Goal: Complete application form

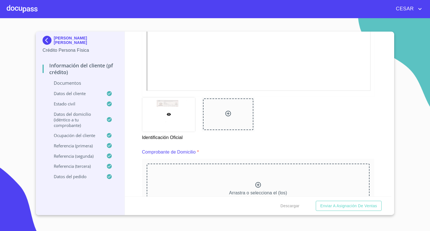
scroll to position [224, 0]
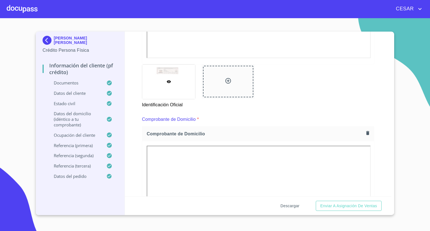
click at [289, 204] on span "Descargar" at bounding box center [290, 206] width 19 height 7
click at [290, 206] on span "Descargar" at bounding box center [290, 206] width 19 height 7
click at [337, 205] on span "Enviar a Asignación de Ventas" at bounding box center [348, 206] width 57 height 7
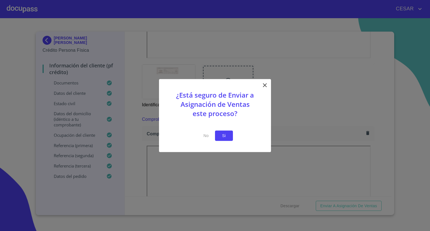
click at [226, 134] on span "Si" at bounding box center [224, 136] width 9 height 7
